Goal: Information Seeking & Learning: Learn about a topic

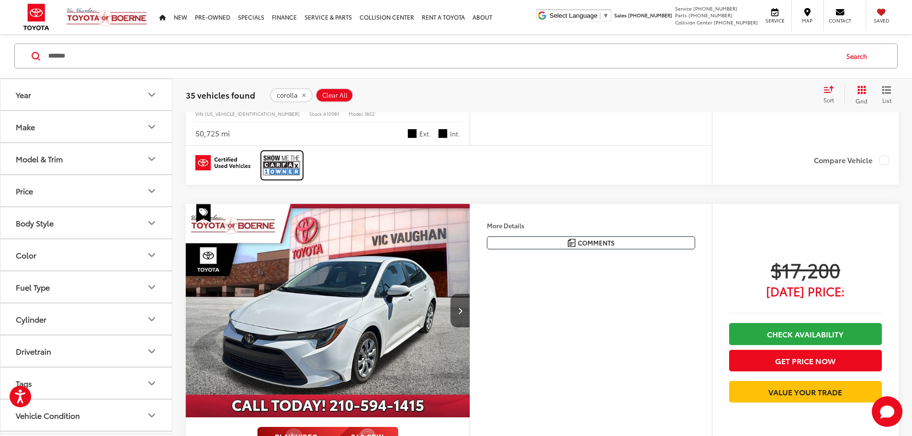
scroll to position [1436, 0]
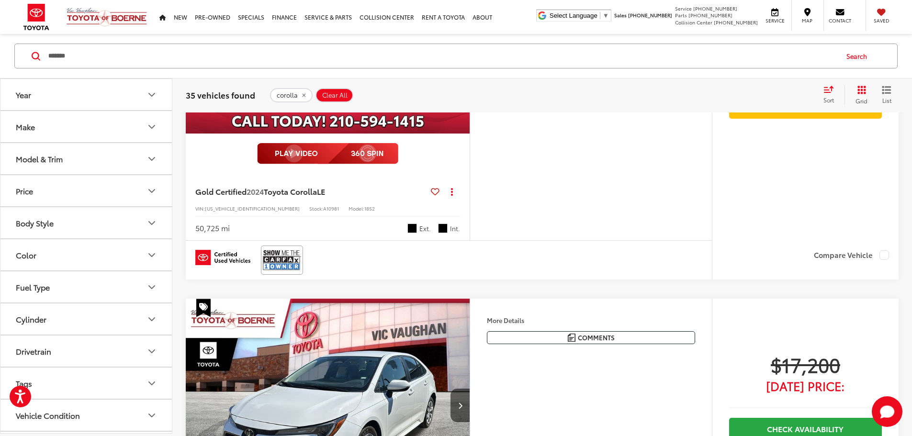
click at [298, 91] on button "corolla" at bounding box center [291, 95] width 43 height 14
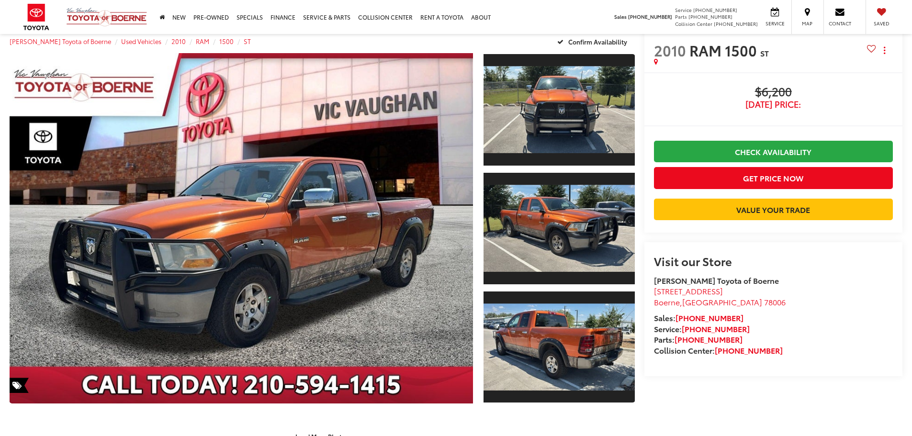
scroll to position [19, 0]
